Goal: Task Accomplishment & Management: Complete application form

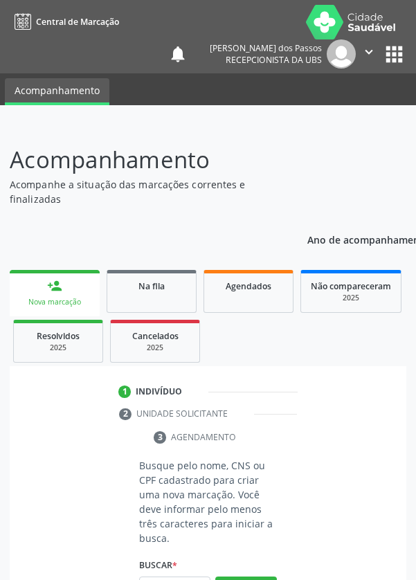
scroll to position [109, 0]
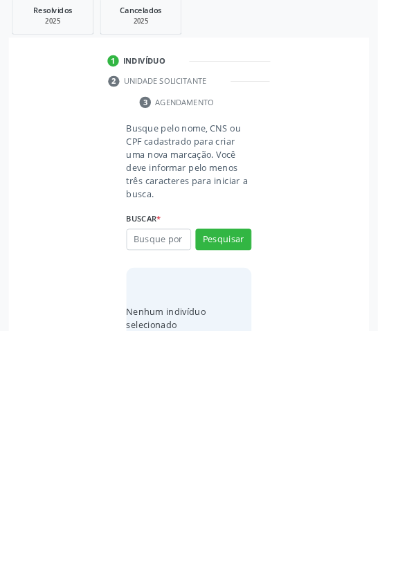
click at [163, 482] on input "text" at bounding box center [174, 480] width 71 height 24
type input "700002272898801"
click at [248, 472] on button "Pesquisar" at bounding box center [246, 480] width 62 height 24
type input "700002272898801"
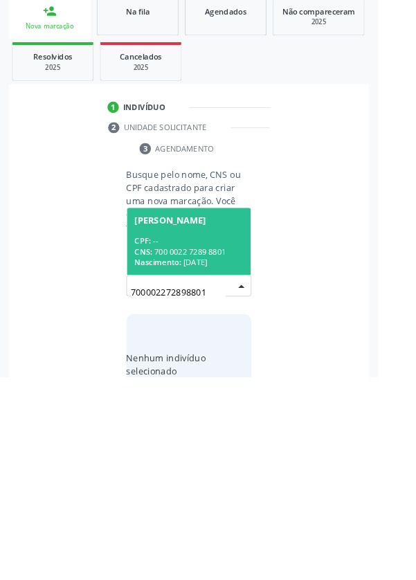
scroll to position [109, 0]
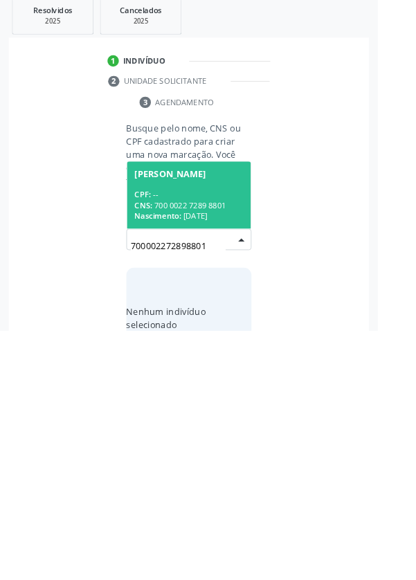
click at [206, 437] on div "CNS: 700 0022 7289 8801" at bounding box center [208, 442] width 120 height 12
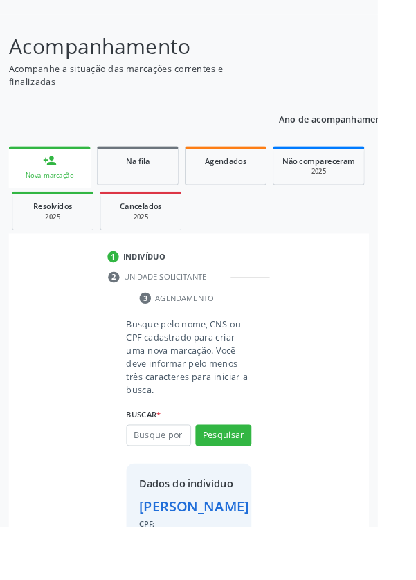
scroll to position [102, 0]
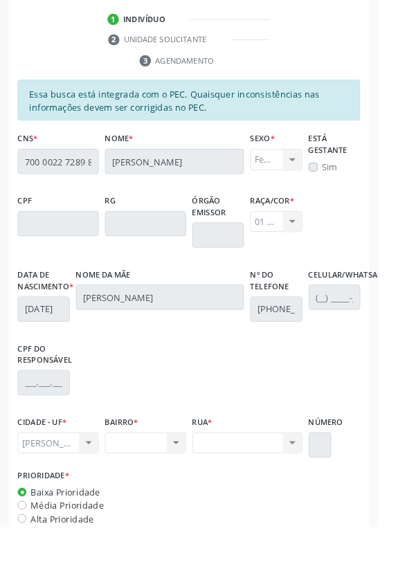
scroll to position [402, 0]
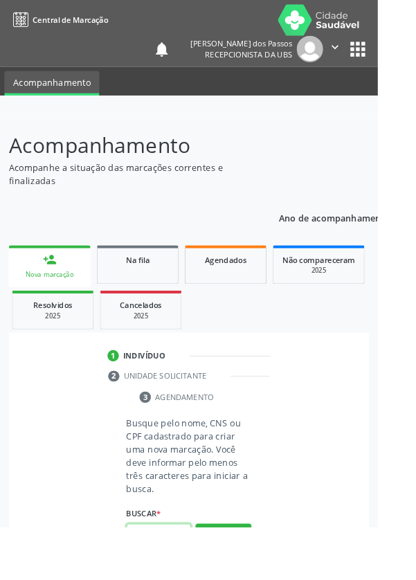
click at [163, 579] on input "text" at bounding box center [174, 589] width 71 height 24
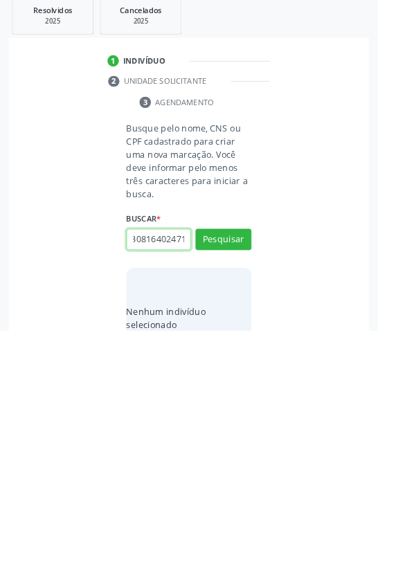
scroll to position [0, 19]
type input "70308164024714"
click at [236, 474] on button "Pesquisar" at bounding box center [246, 480] width 62 height 24
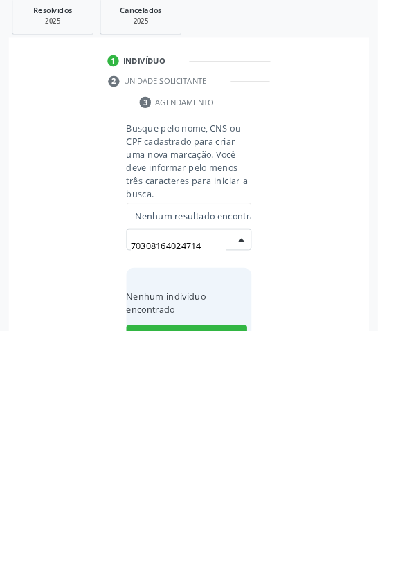
scroll to position [109, 0]
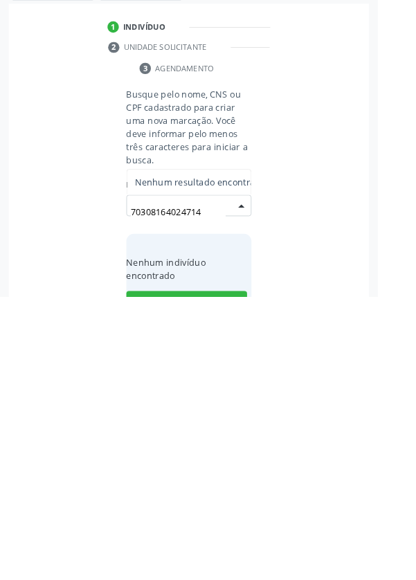
click at [228, 489] on input "70308164024714" at bounding box center [196, 487] width 105 height 28
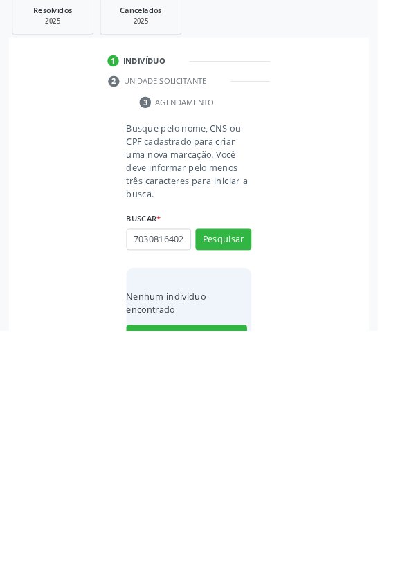
scroll to position [0, 0]
type input "7"
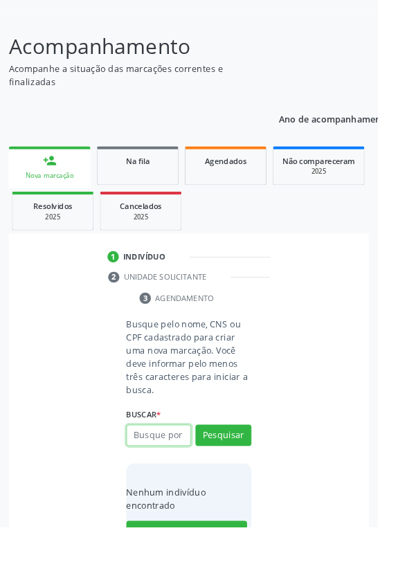
scroll to position [109, 0]
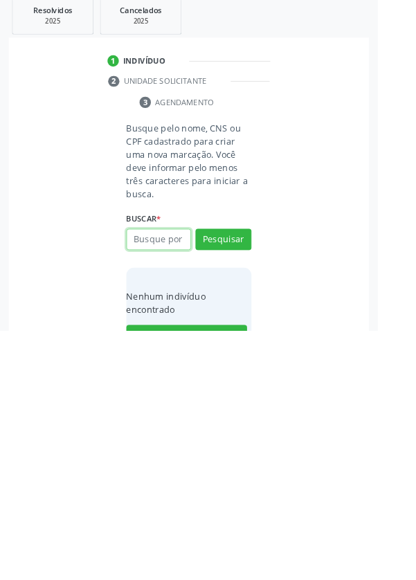
click at [179, 480] on input "text" at bounding box center [174, 480] width 71 height 24
type input "03345773490"
click at [248, 483] on button "Pesquisar" at bounding box center [246, 480] width 62 height 24
type input "03345773490"
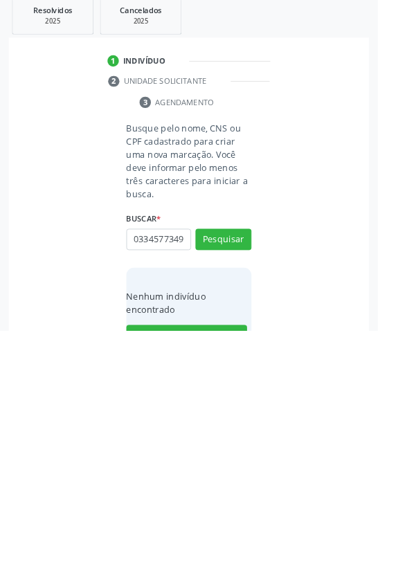
scroll to position [109, 0]
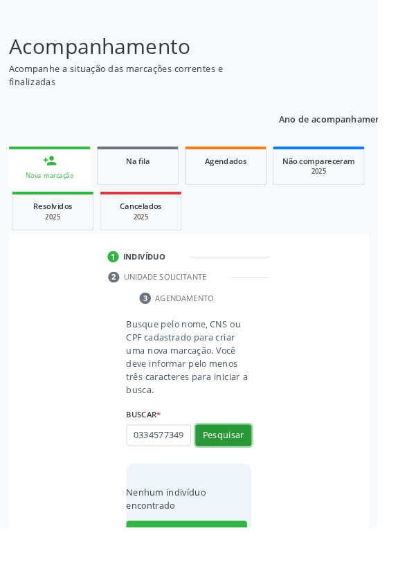
click at [250, 468] on button "Pesquisar" at bounding box center [246, 480] width 62 height 24
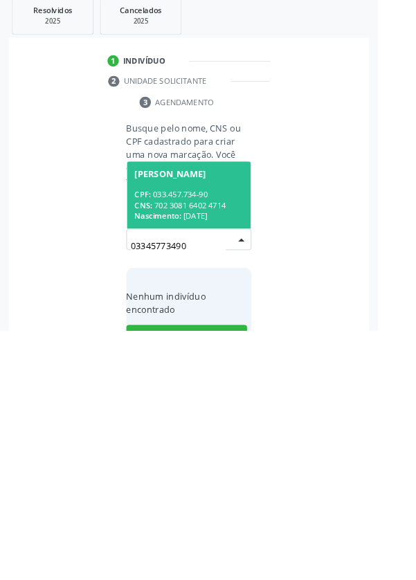
click at [197, 430] on div "CPF: 033.457.734-90" at bounding box center [208, 430] width 120 height 12
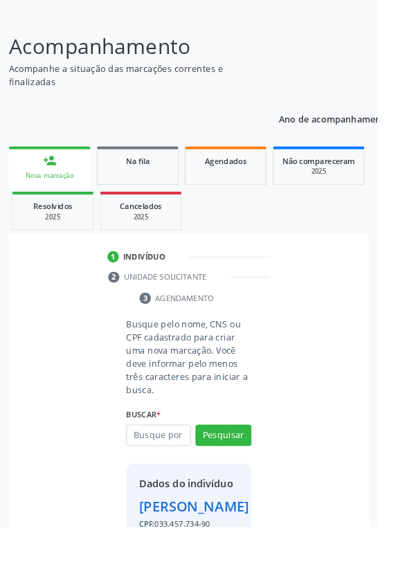
scroll to position [102, 0]
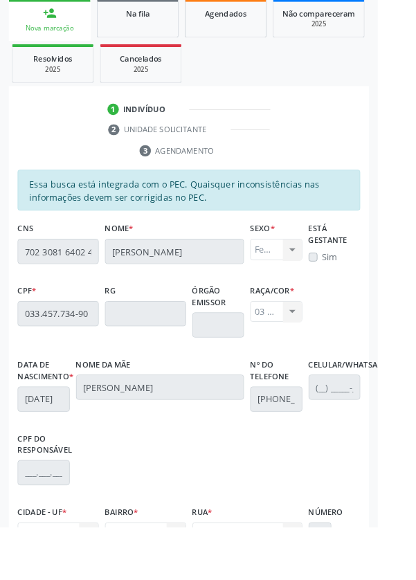
scroll to position [329, 0]
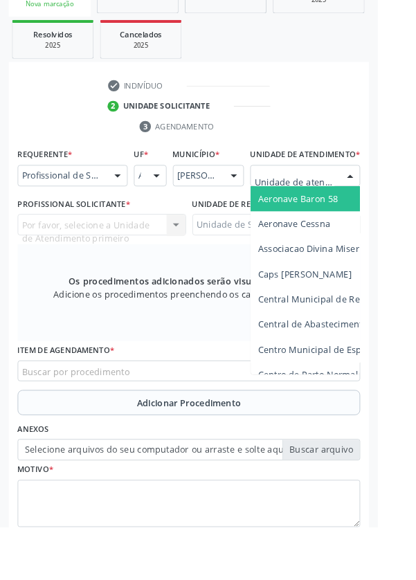
scroll to position [334, 0]
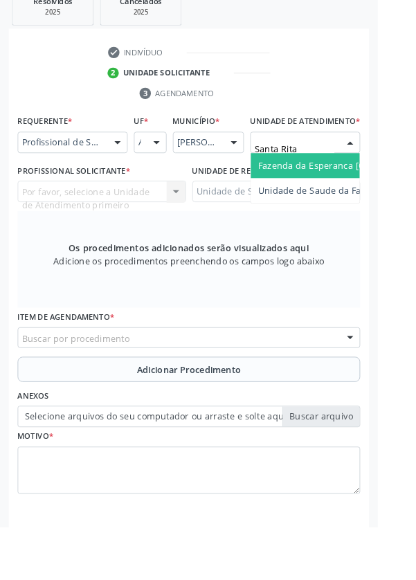
type input "Santa Rita"
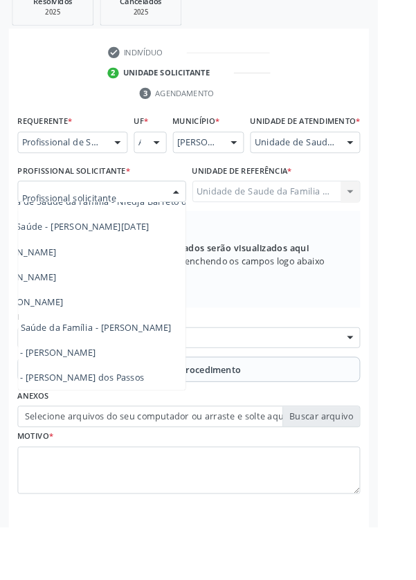
scroll to position [125, 114]
click at [165, 367] on span "Médico da Estratégia de Saúde da Família - [PERSON_NAME]" at bounding box center [55, 360] width 281 height 13
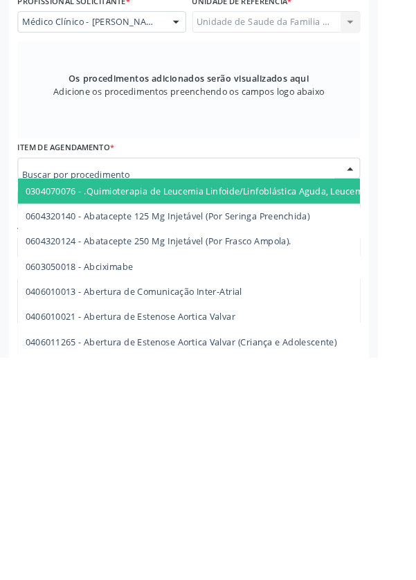
scroll to position [334, 0]
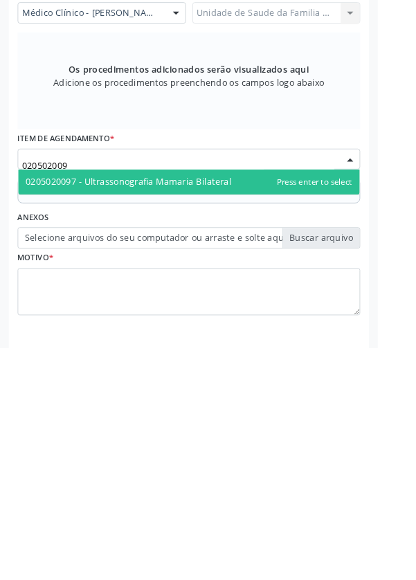
type input "0205020097"
click at [230, 403] on span "0205020097 - Ultrassonografia Mamaria Bilateral" at bounding box center [141, 396] width 226 height 13
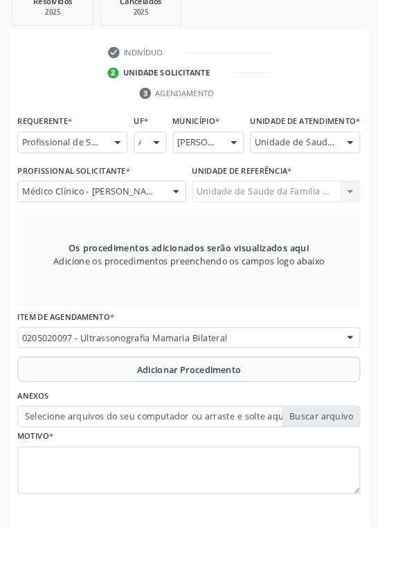
click at [80, 421] on button "Adicionar Procedimento" at bounding box center [207, 407] width 377 height 28
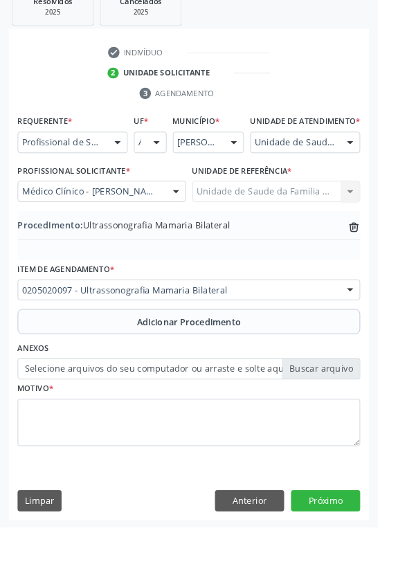
scroll to position [289, 0]
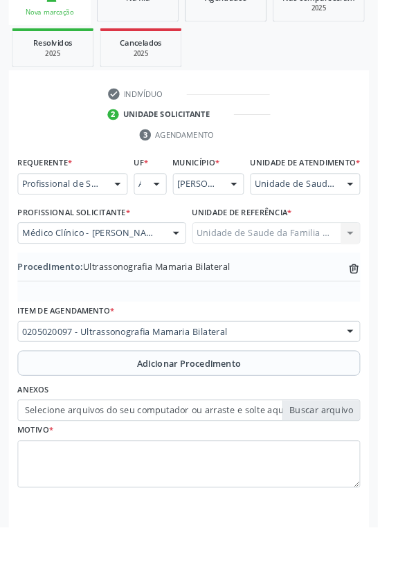
click at [51, 464] on label "Selecione arquivos do seu computador ou arraste e solte aqui" at bounding box center [207, 452] width 377 height 24
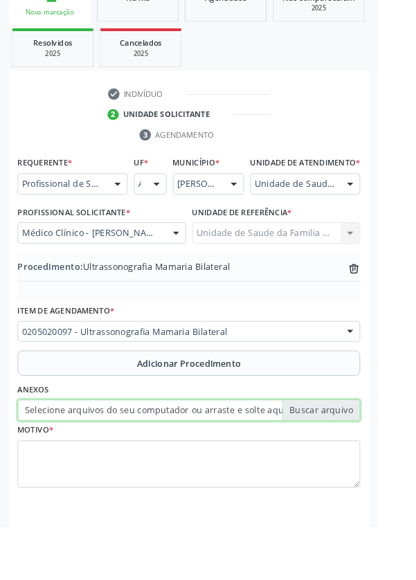
click at [51, 464] on input "Selecione arquivos do seu computador ou arraste e solte aqui" at bounding box center [207, 452] width 377 height 24
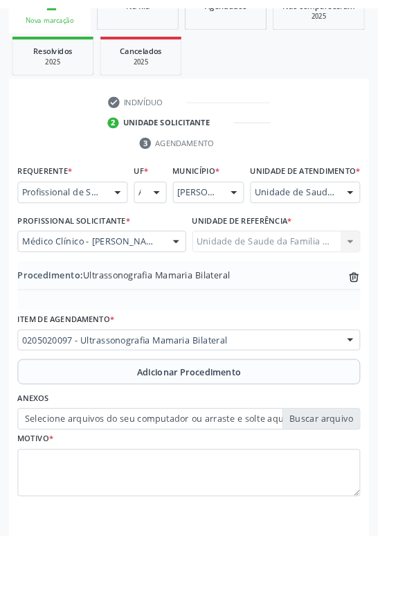
scroll to position [270, 0]
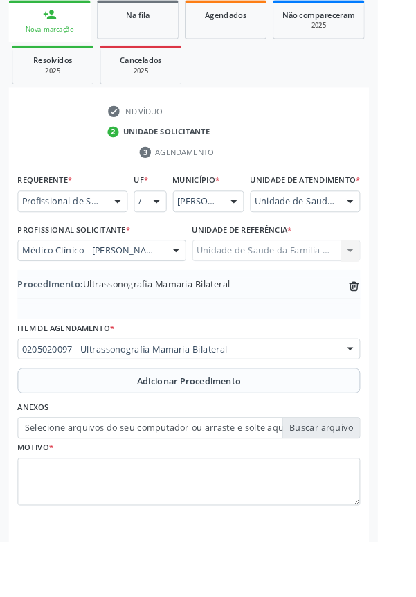
type input "C:\fakepath\17597526476927224819633926255059.jpg"
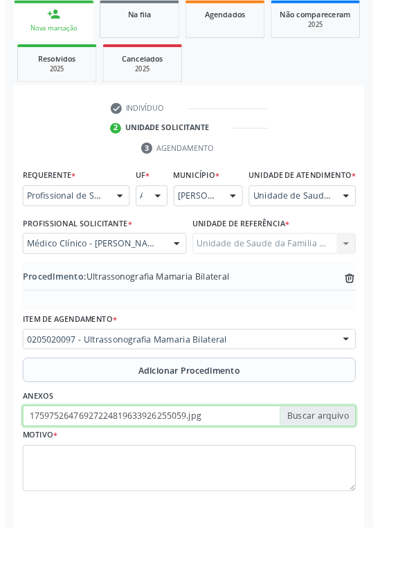
scroll to position [289, 0]
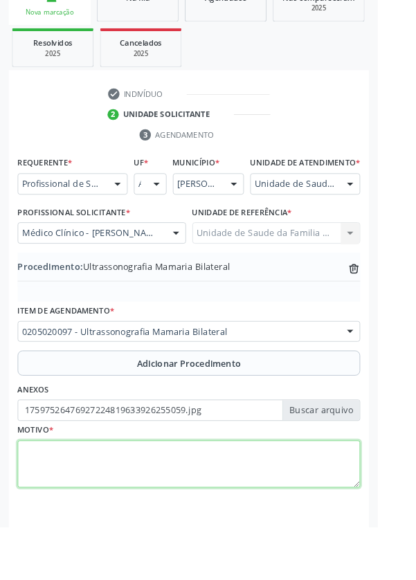
click at [134, 525] on textarea at bounding box center [207, 511] width 377 height 53
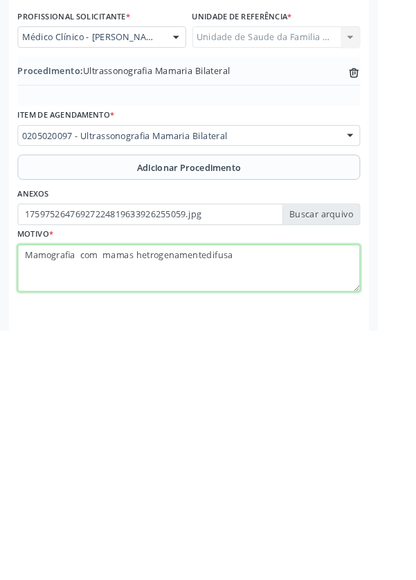
click at [231, 505] on textarea "Mamografia com mamas hetrogenamentedifusa" at bounding box center [207, 511] width 377 height 53
click at [219, 506] on textarea "Mamografia com mamas hetrogenamentedifusa" at bounding box center [207, 511] width 377 height 53
click at [221, 506] on textarea "Mamografia com mamas hetrogenamentedifusa" at bounding box center [207, 511] width 377 height 53
type textarea "Mamografia com mamas hetrogenamente difusa"
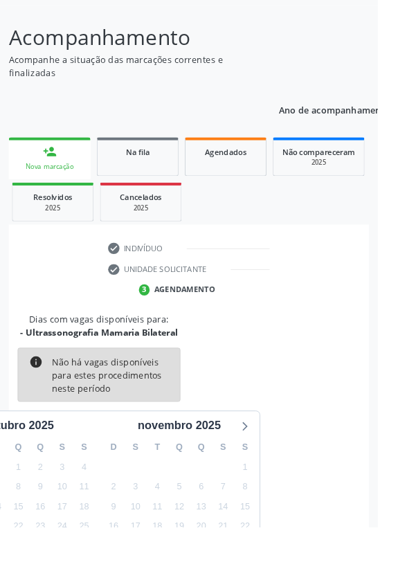
scroll to position [115, 0]
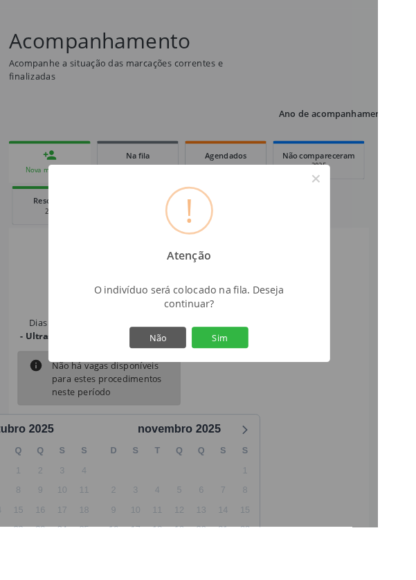
click at [269, 383] on button "Sim" at bounding box center [242, 372] width 62 height 24
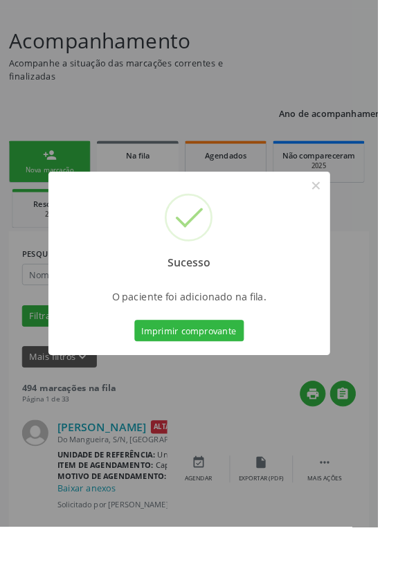
scroll to position [0, 0]
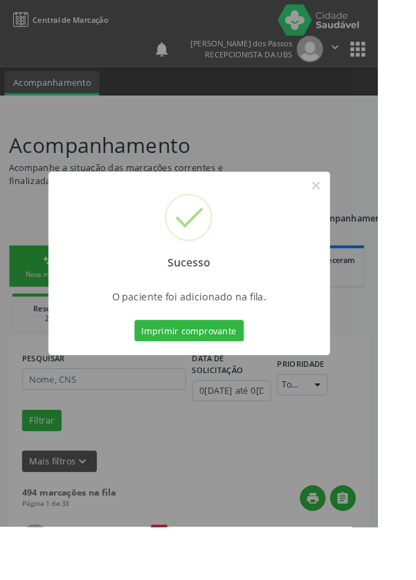
click at [221, 376] on button "Imprimir comprovante" at bounding box center [208, 364] width 120 height 24
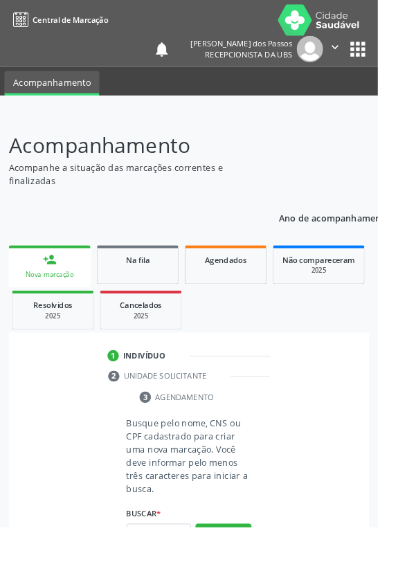
click at [172, 579] on input "text" at bounding box center [174, 589] width 71 height 24
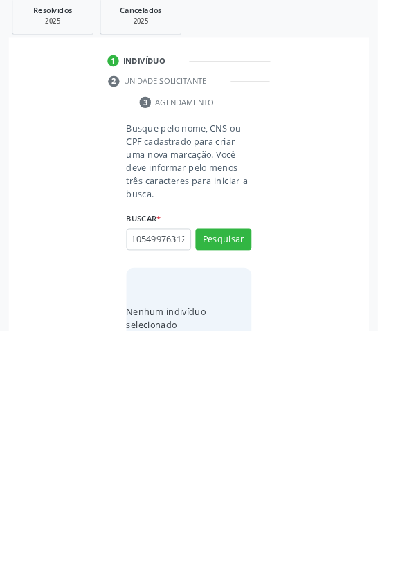
scroll to position [0, 25]
type input "700105499763120"
click at [243, 484] on button "Pesquisar" at bounding box center [246, 480] width 62 height 24
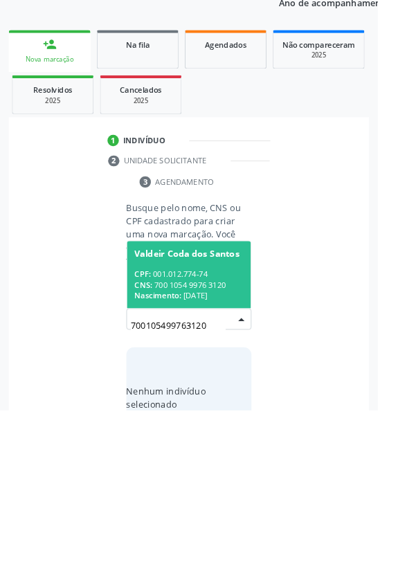
scroll to position [109, 0]
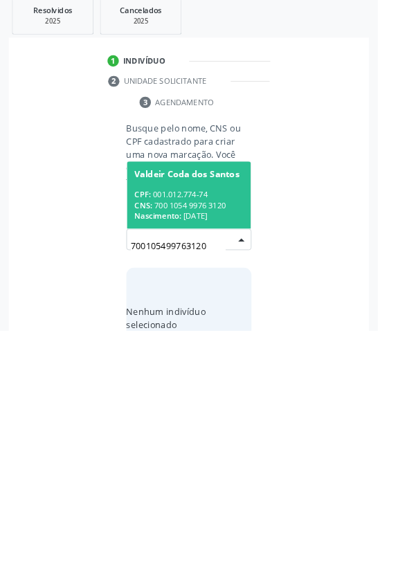
click at [193, 424] on div "CPF: 001.012.774-74" at bounding box center [208, 430] width 120 height 12
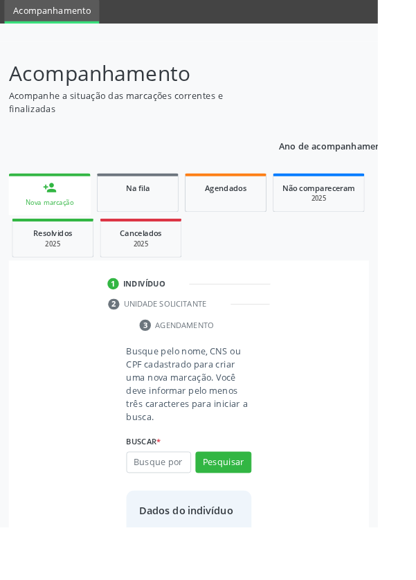
scroll to position [80, 0]
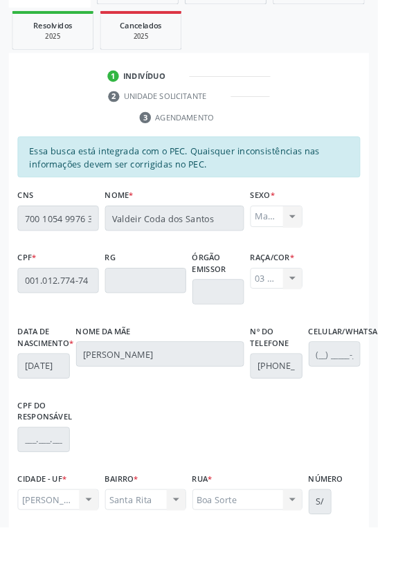
scroll to position [329, 0]
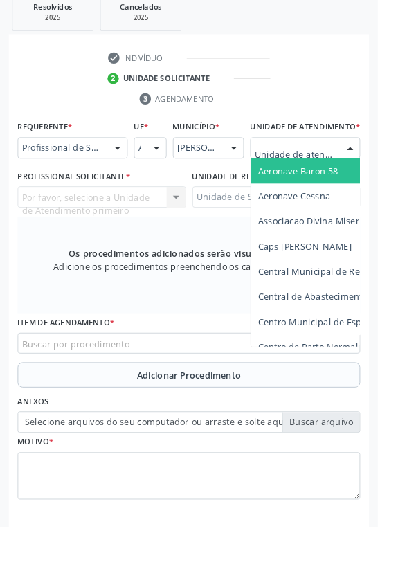
scroll to position [334, 0]
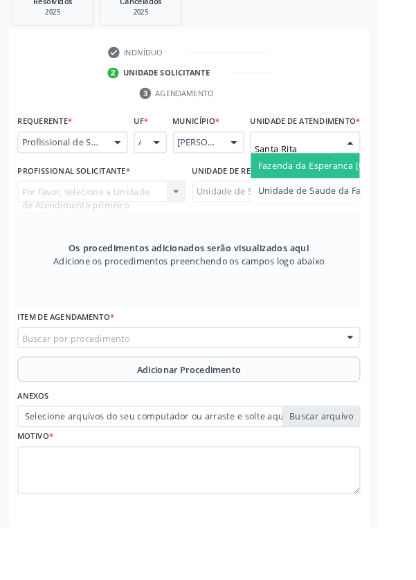
type input "Santa Rita"
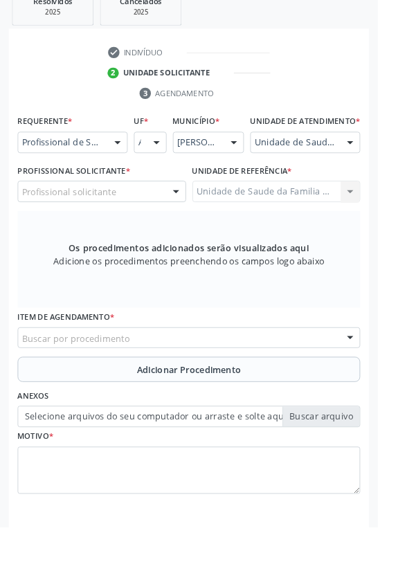
click at [104, 223] on div "Profissional solicitante" at bounding box center [111, 211] width 185 height 24
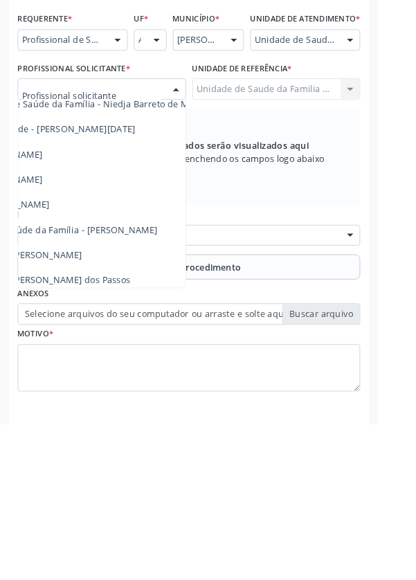
scroll to position [120, 135]
click at [131, 372] on span "Médico da Estratégia de Saúde da Família - [PERSON_NAME]" at bounding box center [33, 365] width 281 height 13
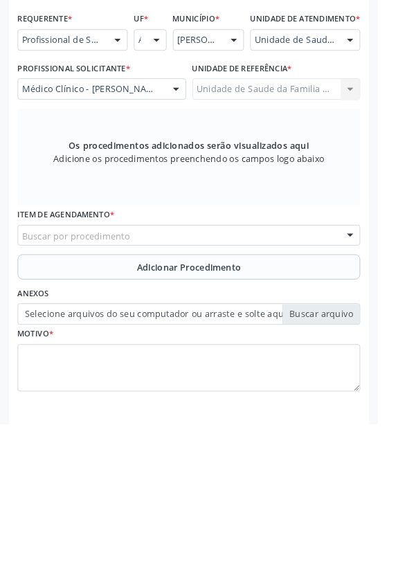
scroll to position [334, 0]
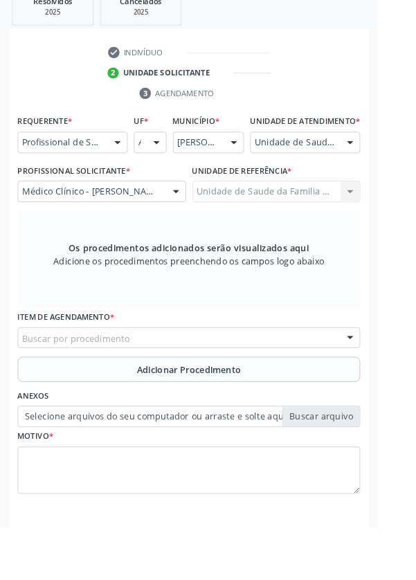
click at [148, 383] on div "Buscar por procedimento" at bounding box center [207, 373] width 377 height 24
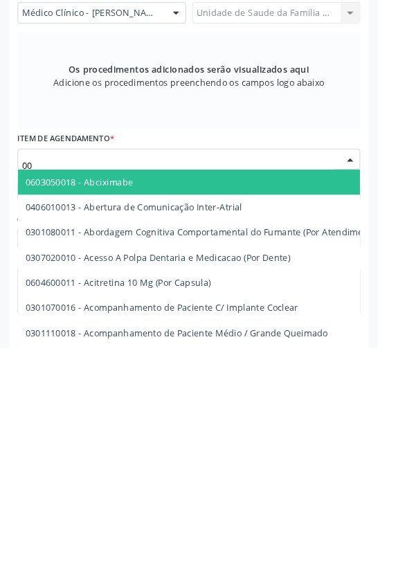
type input "0"
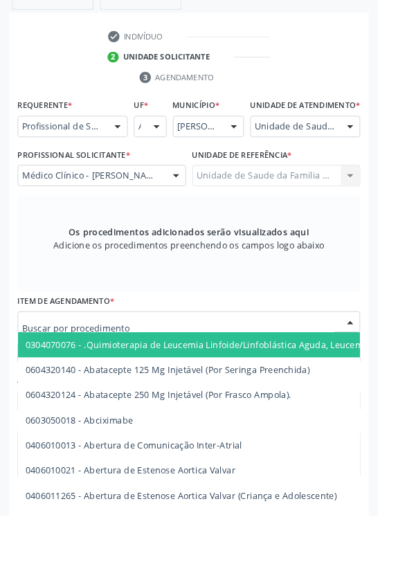
scroll to position [340, 0]
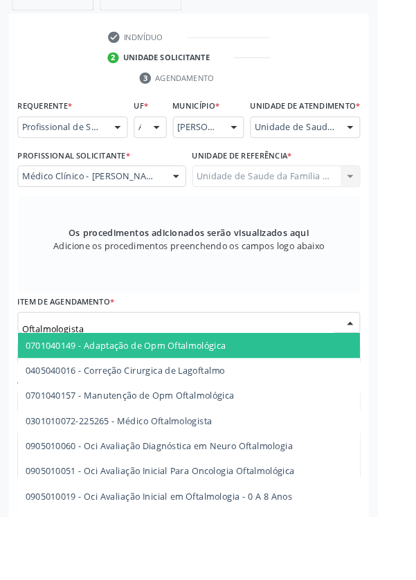
type input "Oftalmologista"
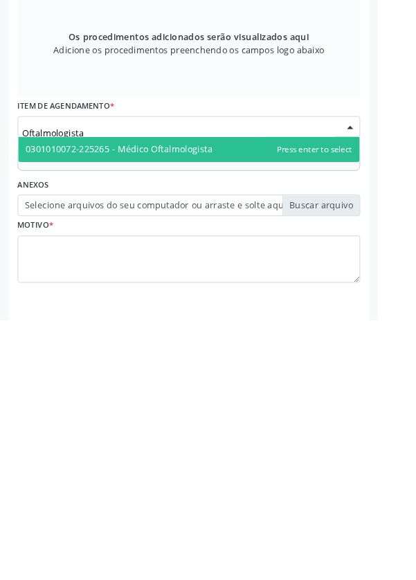
click at [246, 406] on span "0301010072-225265 - Médico Oftalmologista" at bounding box center [208, 392] width 376 height 28
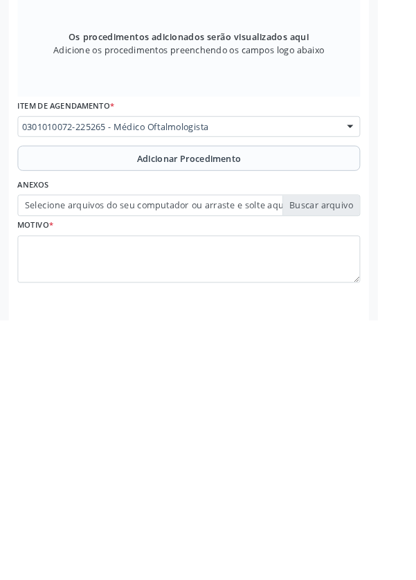
scroll to position [341, 0]
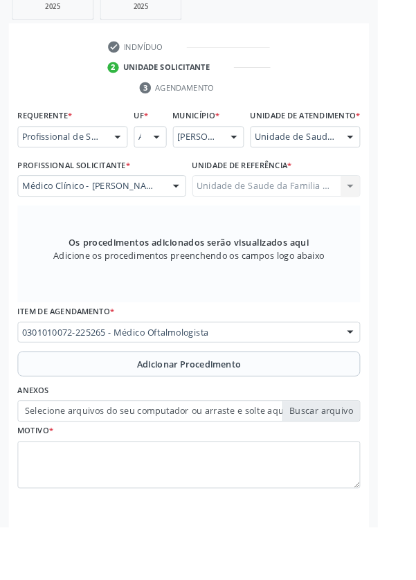
click at [208, 408] on span "Adicionar Procedimento" at bounding box center [208, 401] width 115 height 15
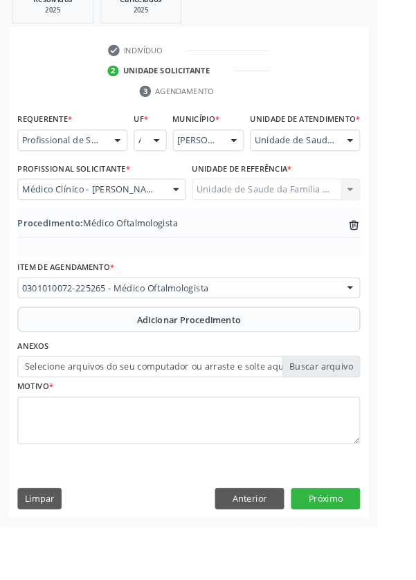
scroll to position [289, 0]
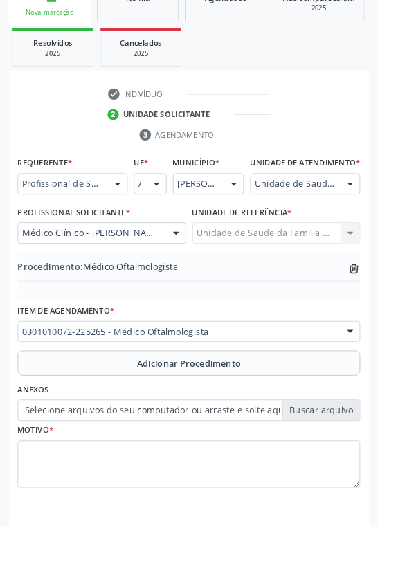
click at [161, 464] on label "Selecione arquivos do seu computador ou arraste e solte aqui" at bounding box center [207, 452] width 377 height 24
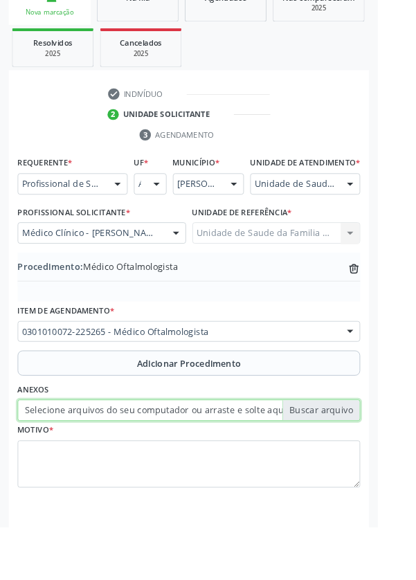
click at [161, 464] on input "Selecione arquivos do seu computador ou arraste e solte aqui" at bounding box center [207, 452] width 377 height 24
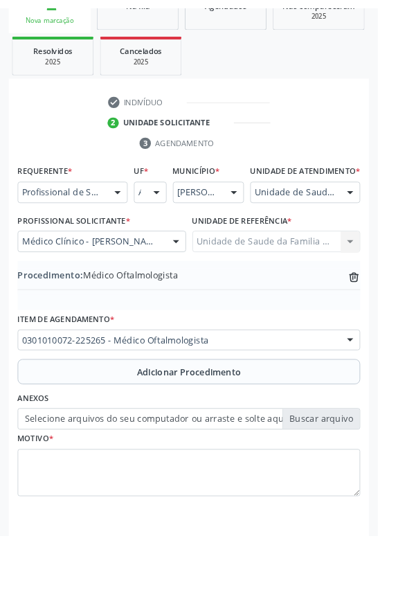
scroll to position [270, 0]
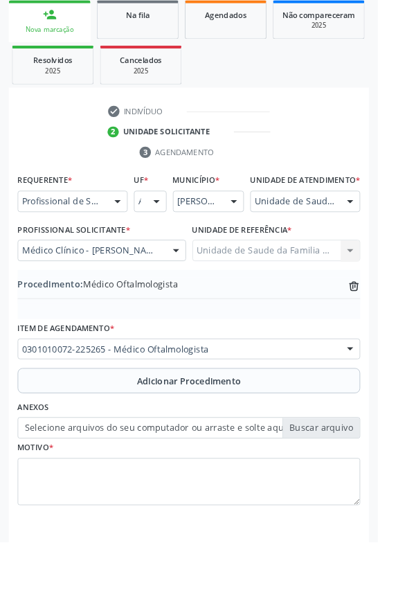
type input "C:\fakepath\17597531648318929704382588386214.jpg"
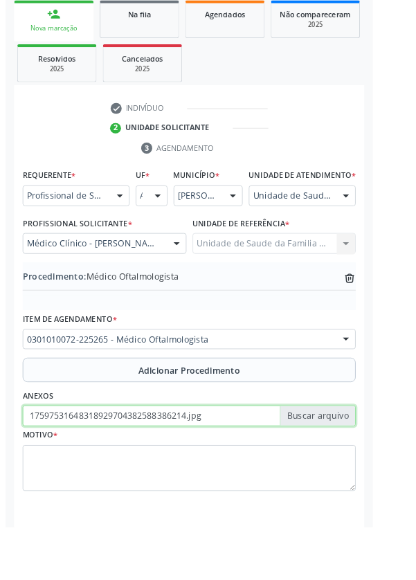
scroll to position [289, 0]
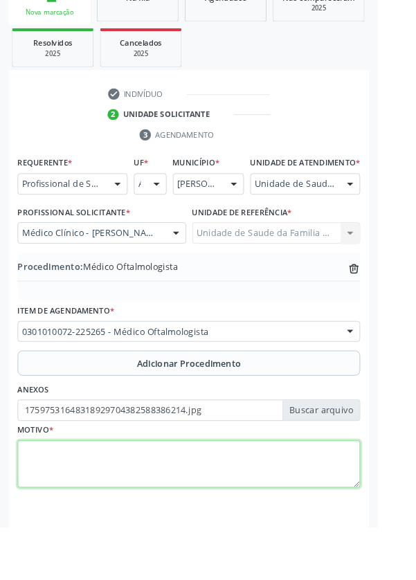
click at [134, 526] on textarea at bounding box center [207, 511] width 377 height 53
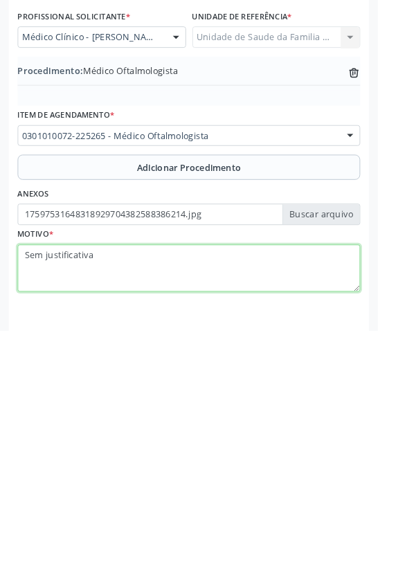
type textarea "Sem justificativa"
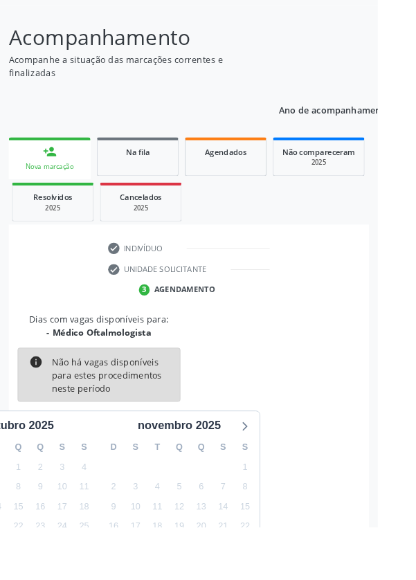
scroll to position [115, 0]
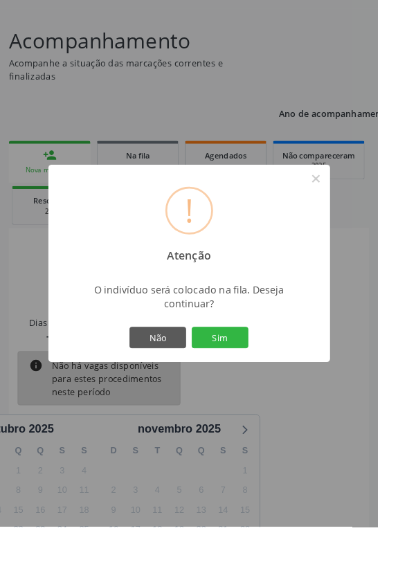
click at [256, 383] on button "Sim" at bounding box center [242, 372] width 62 height 24
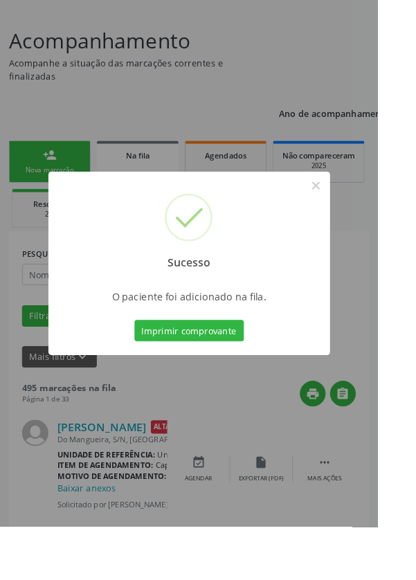
scroll to position [0, 0]
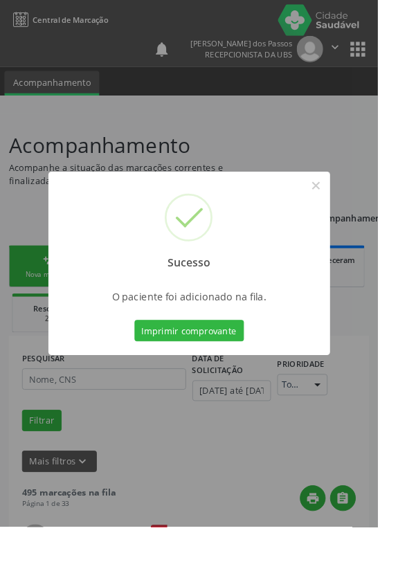
click at [238, 376] on button "Imprimir comprovante" at bounding box center [208, 364] width 120 height 24
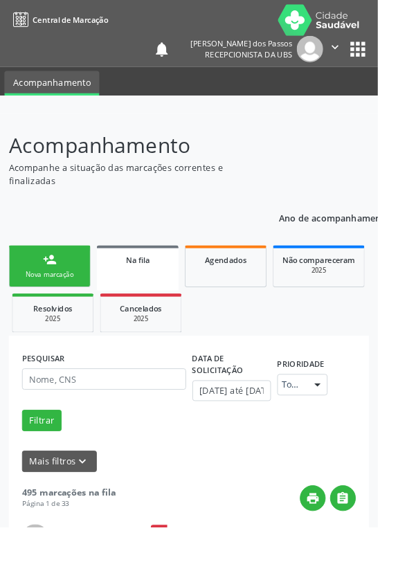
click at [51, 300] on div "Nova marcação" at bounding box center [54, 302] width 69 height 10
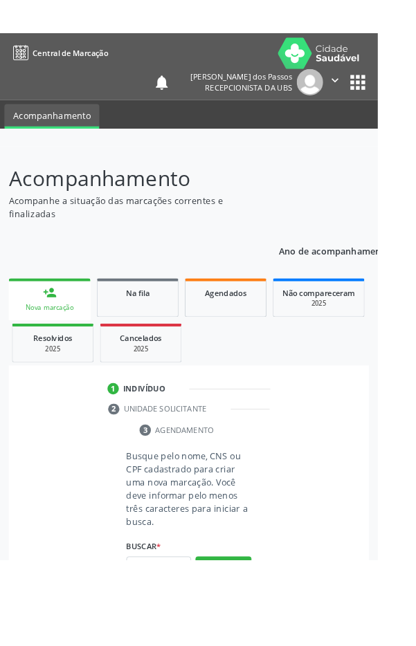
scroll to position [35, 0]
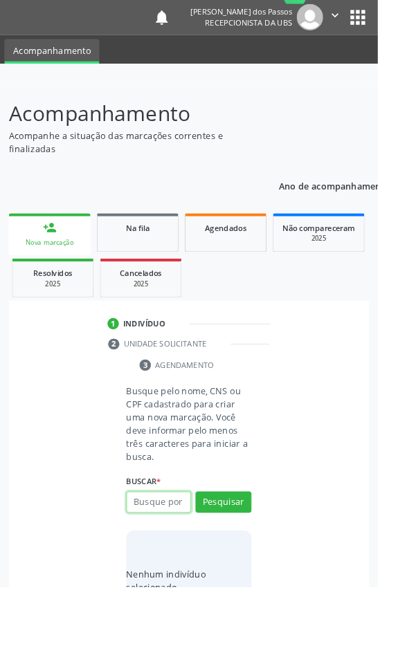
click at [172, 554] on input "text" at bounding box center [174, 553] width 71 height 24
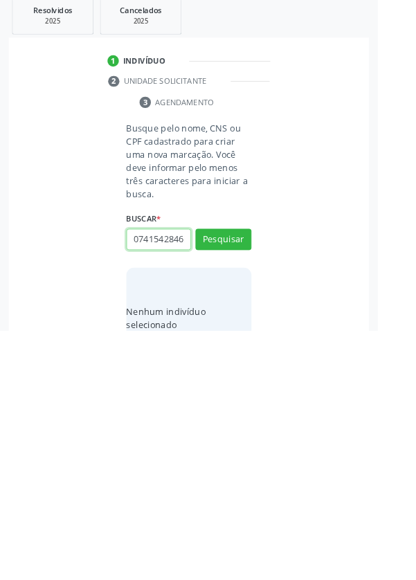
scroll to position [0, 3]
type input "07415428463"
click at [243, 474] on button "Pesquisar" at bounding box center [246, 480] width 62 height 24
type input "07415428463"
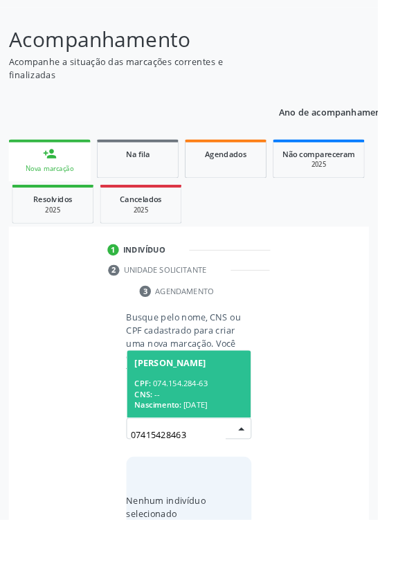
scroll to position [109, 0]
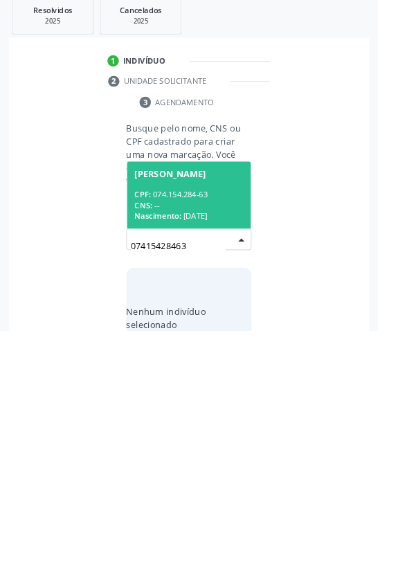
click at [208, 433] on div "CPF: 074.154.284-63" at bounding box center [208, 430] width 120 height 12
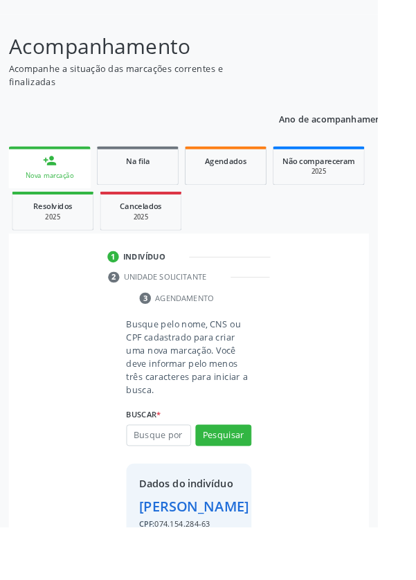
scroll to position [102, 0]
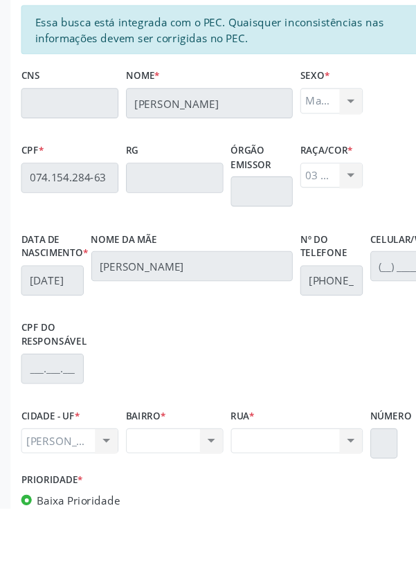
scroll to position [327, 0]
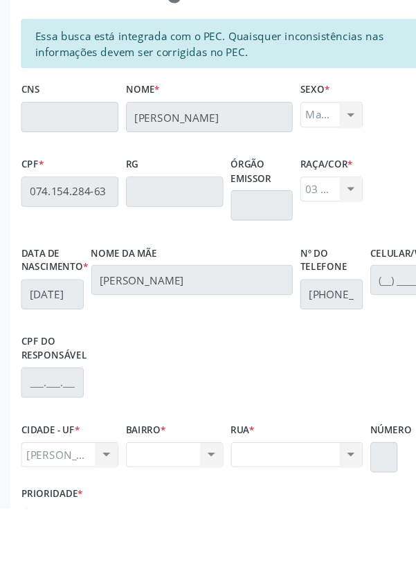
click at [163, 541] on div "Nenhum resultado encontrado para: " " Não há nenhuma opção para ser exibida." at bounding box center [160, 531] width 89 height 24
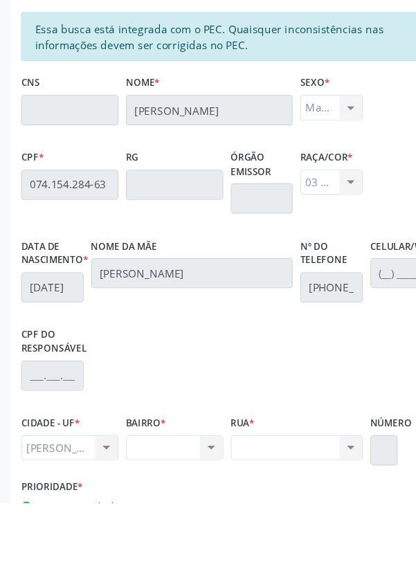
click at [131, 574] on div "Prioridade * Baixa Prioridade Média Prioridade Alta Prioridade" at bounding box center [111, 587] width 185 height 65
click at [157, 541] on div "Nenhum resultado encontrado para: " " Não há nenhuma opção para ser exibida." at bounding box center [160, 530] width 89 height 24
click at [156, 541] on div "Nenhum resultado encontrado para: " " Não há nenhuma opção para ser exibida." at bounding box center [160, 530] width 89 height 24
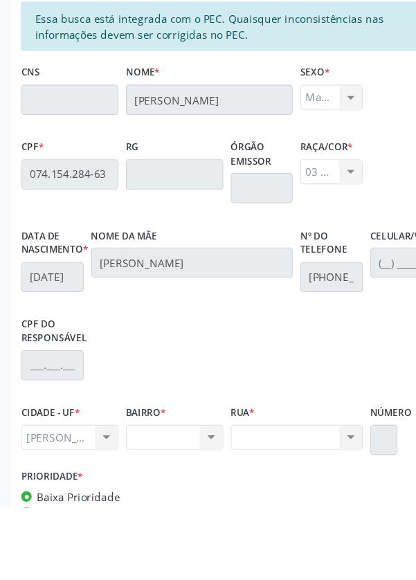
scroll to position [360, 0]
